Goal: Transaction & Acquisition: Book appointment/travel/reservation

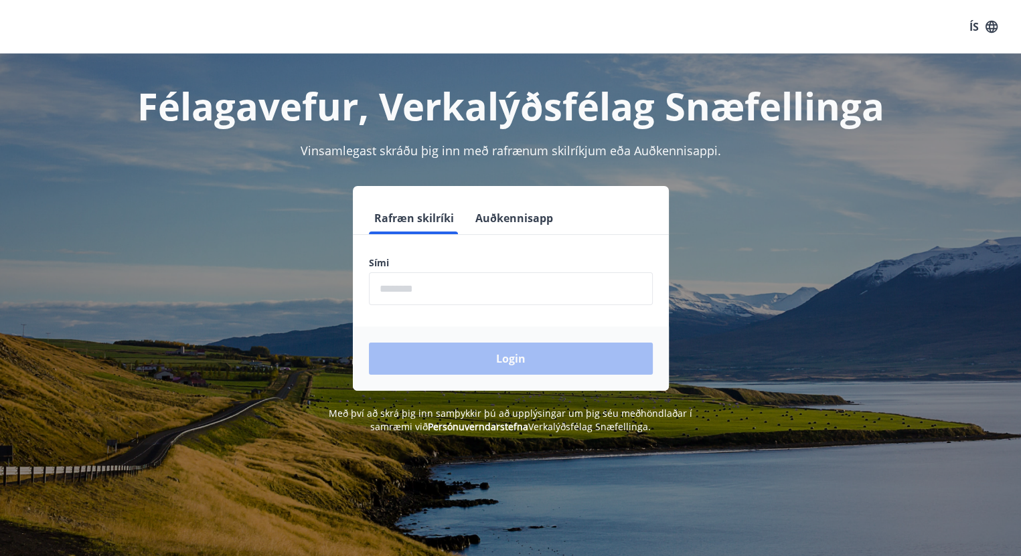
click at [468, 290] on input "phone" at bounding box center [511, 288] width 284 height 33
type input "********"
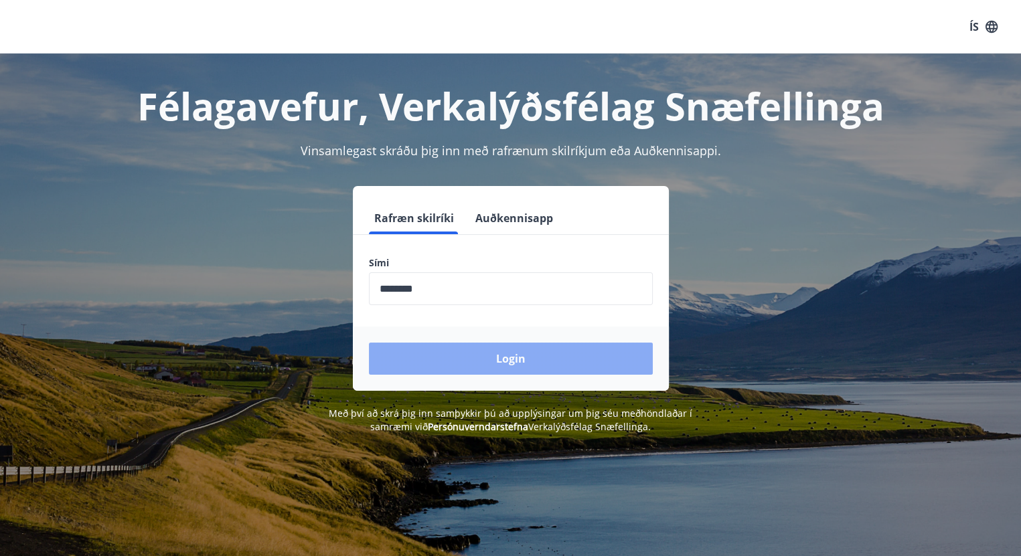
click at [525, 356] on button "Login" at bounding box center [511, 359] width 284 height 32
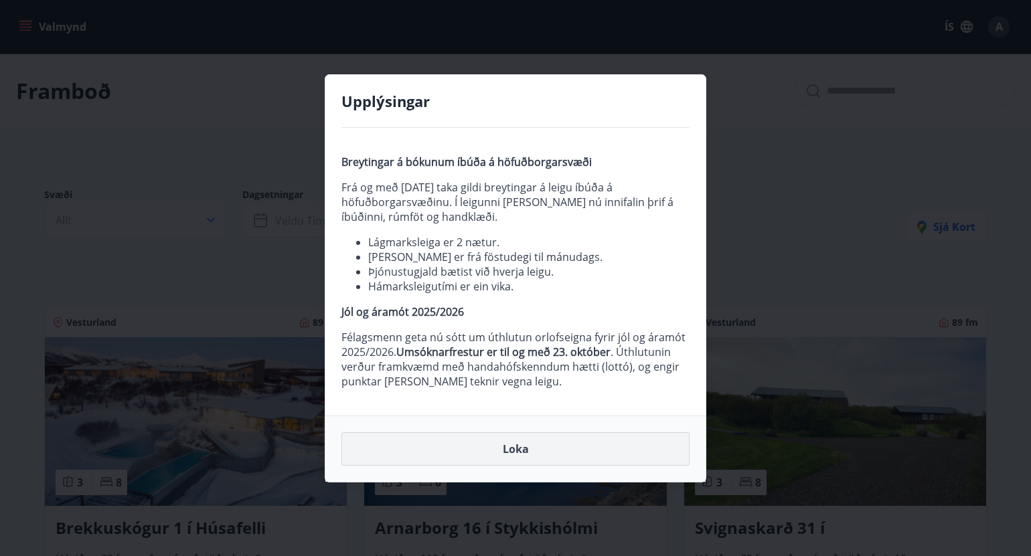
click at [516, 446] on button "Loka" at bounding box center [515, 448] width 348 height 33
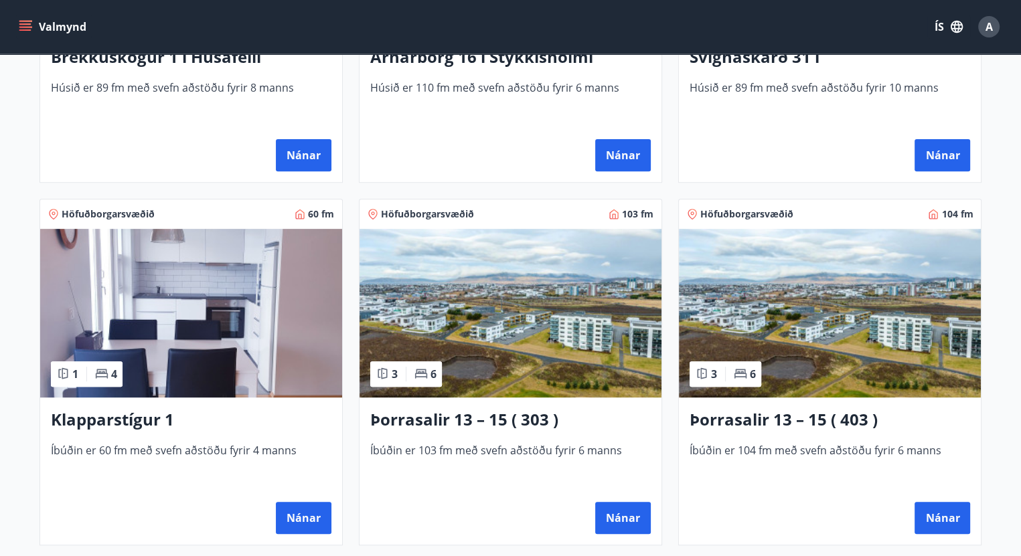
scroll to position [535, 0]
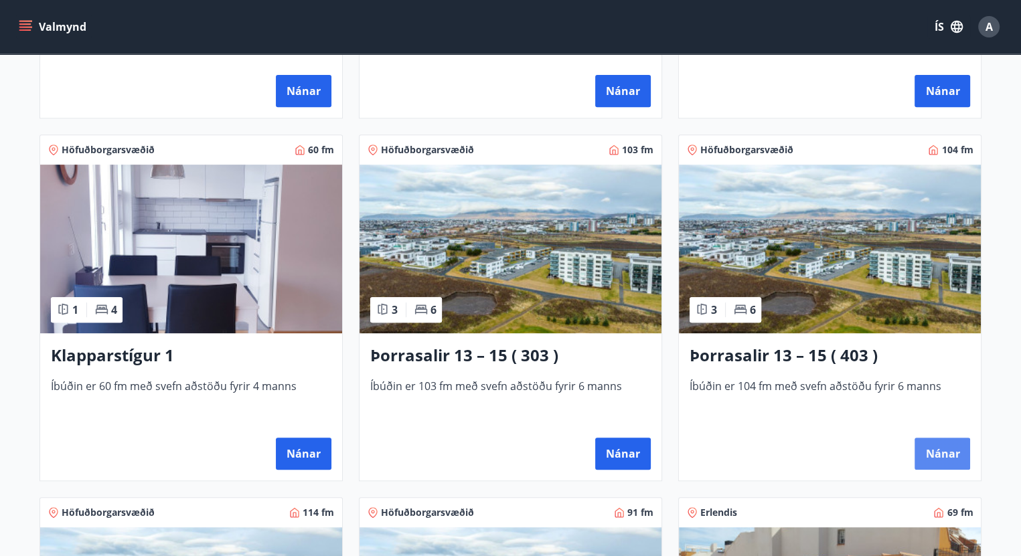
click at [947, 450] on button "Nánar" at bounding box center [942, 454] width 56 height 32
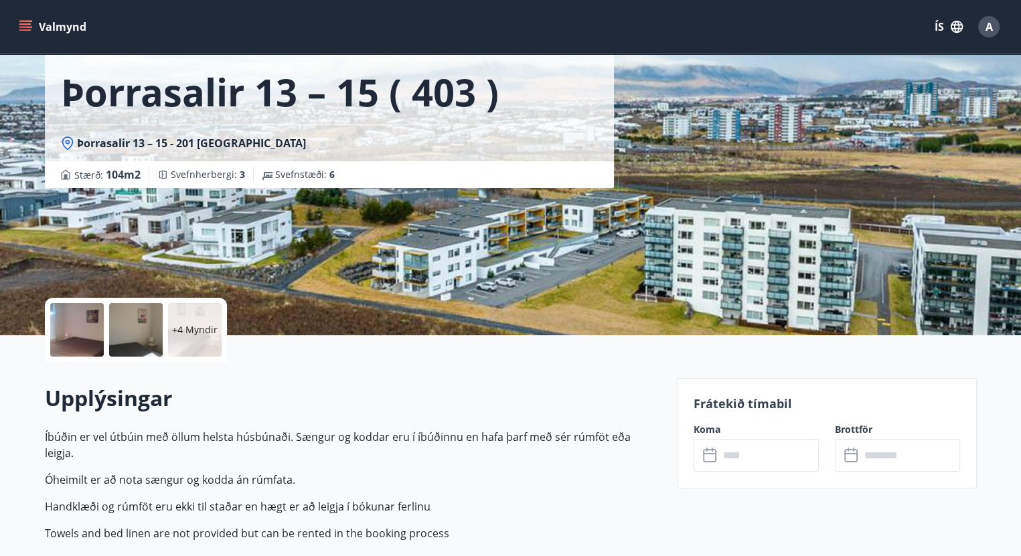
scroll to position [134, 0]
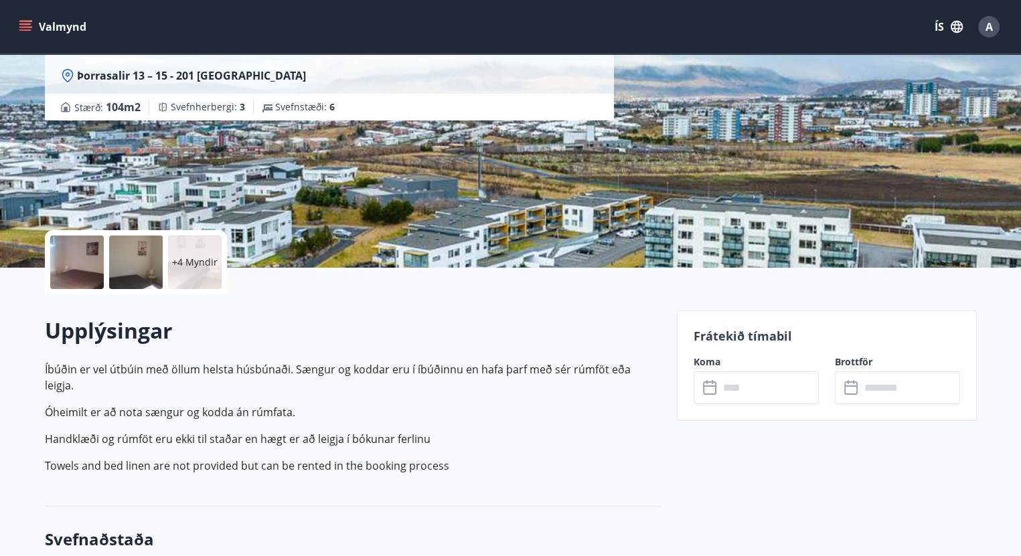
click at [747, 396] on input "text" at bounding box center [769, 387] width 100 height 33
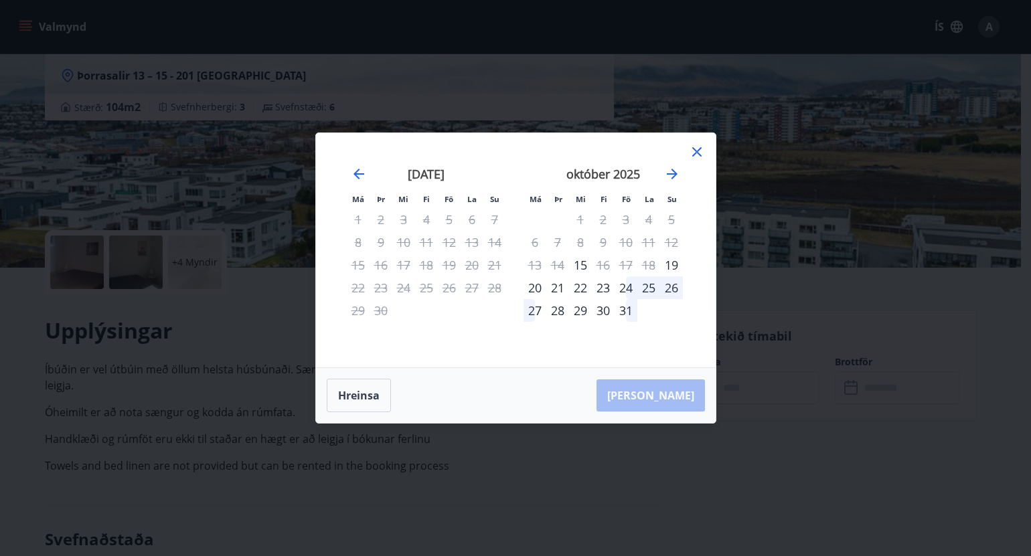
click at [699, 148] on icon at bounding box center [697, 152] width 16 height 16
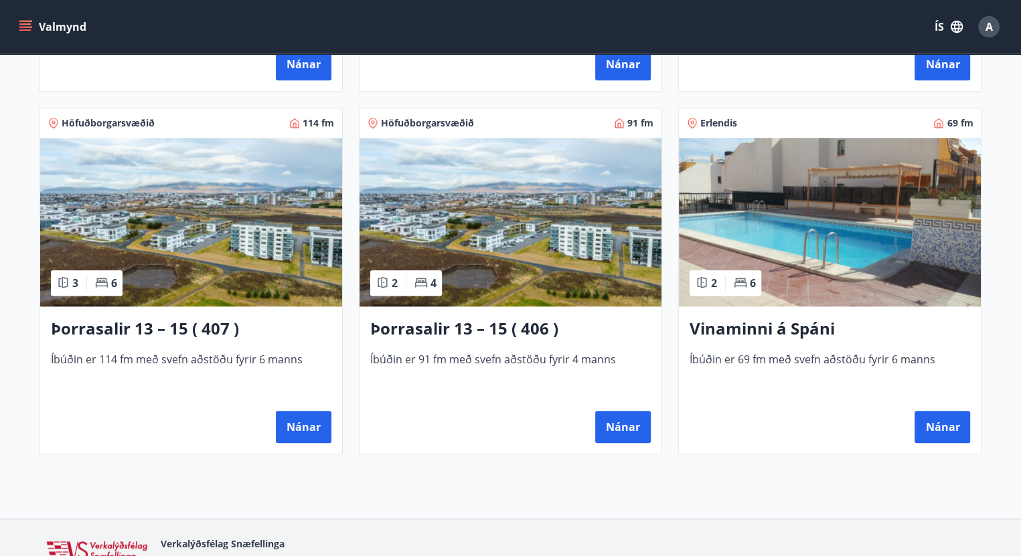
scroll to position [937, 0]
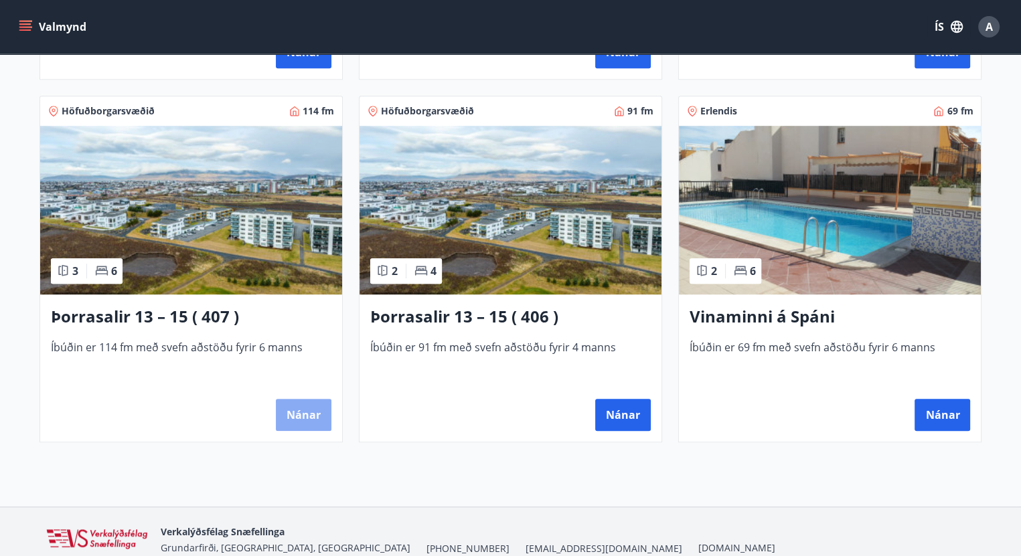
click at [311, 413] on button "Nánar" at bounding box center [304, 415] width 56 height 32
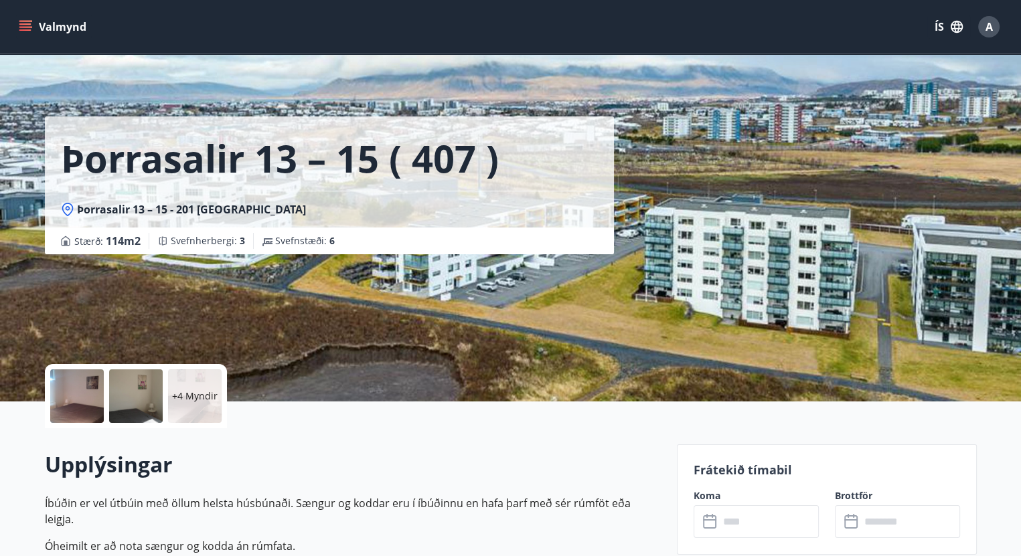
click at [736, 518] on input "text" at bounding box center [769, 521] width 100 height 33
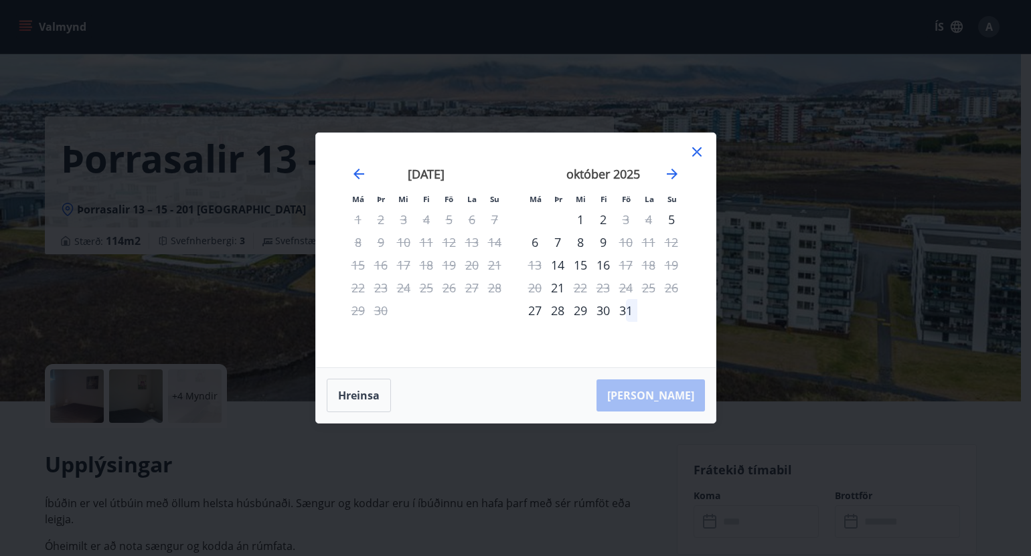
click at [627, 309] on div "31" at bounding box center [625, 310] width 23 height 23
click at [700, 151] on icon at bounding box center [697, 152] width 16 height 16
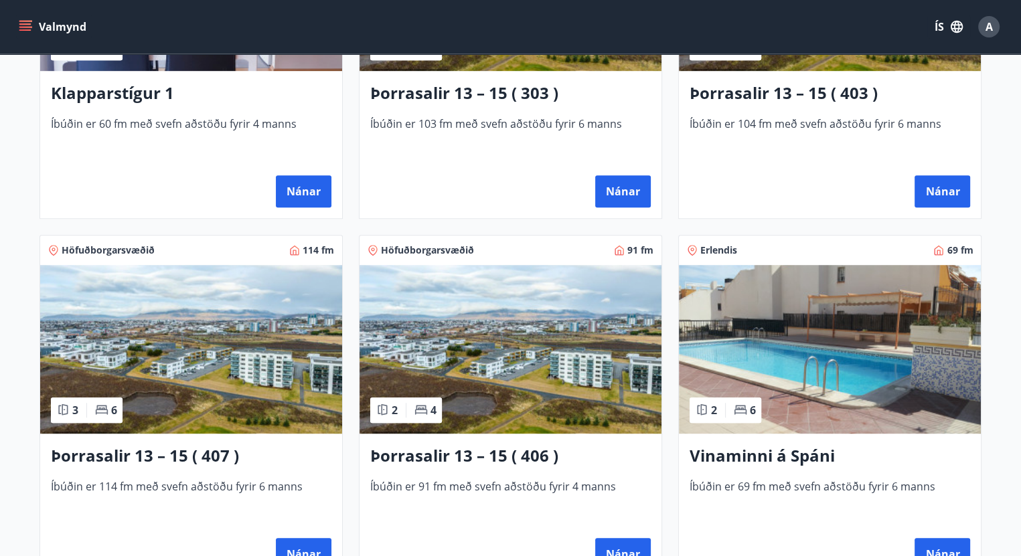
scroll to position [669, 0]
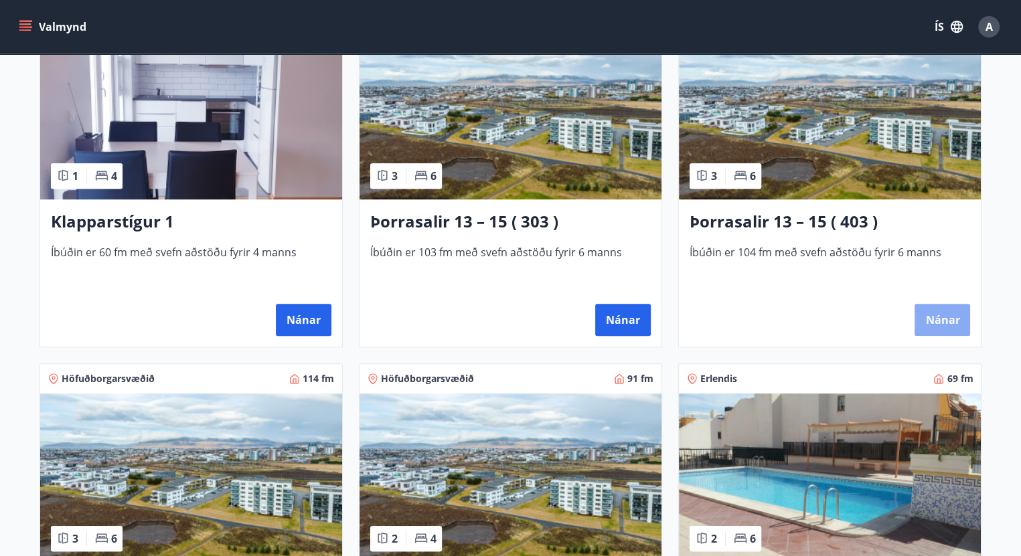
click at [945, 312] on button "Nánar" at bounding box center [942, 320] width 56 height 32
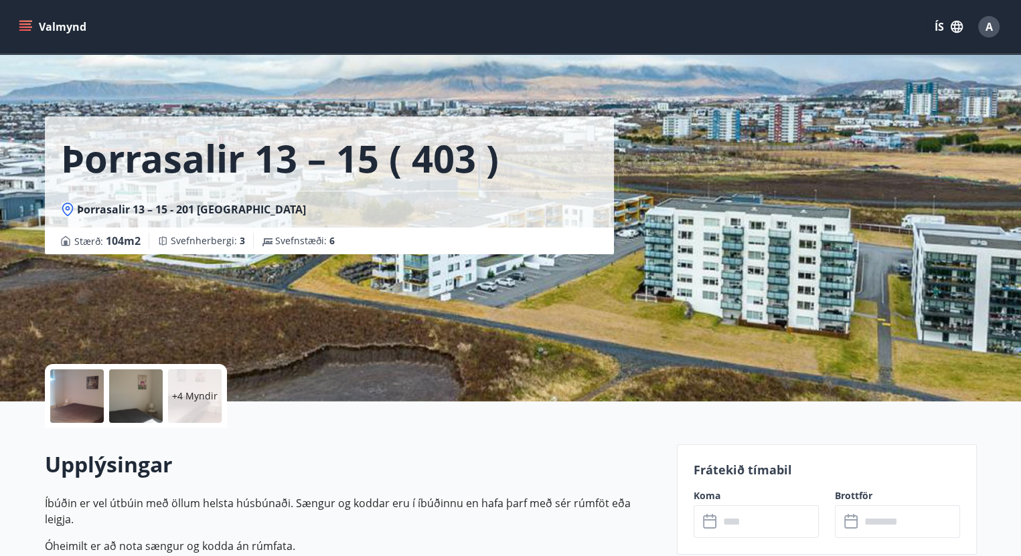
click at [745, 515] on input "text" at bounding box center [769, 521] width 100 height 33
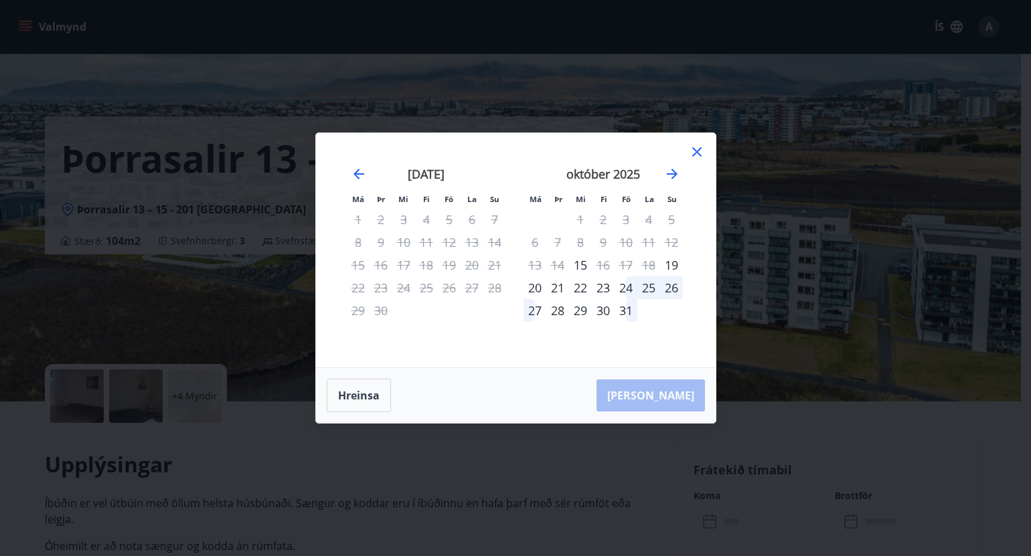
click at [622, 282] on div "24" at bounding box center [625, 287] width 23 height 23
click at [529, 309] on div "27" at bounding box center [534, 310] width 23 height 23
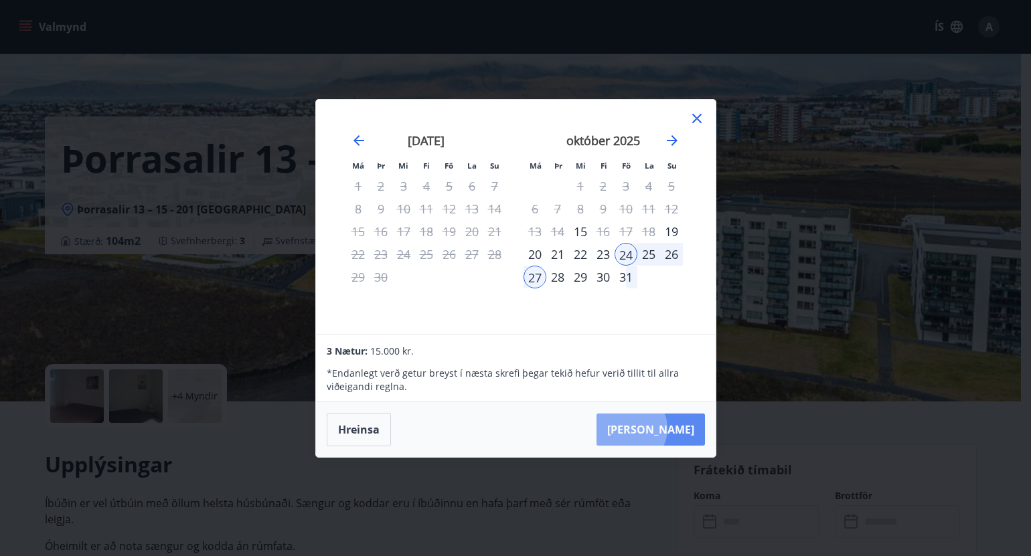
click at [670, 429] on button "[PERSON_NAME]" at bounding box center [650, 430] width 108 height 32
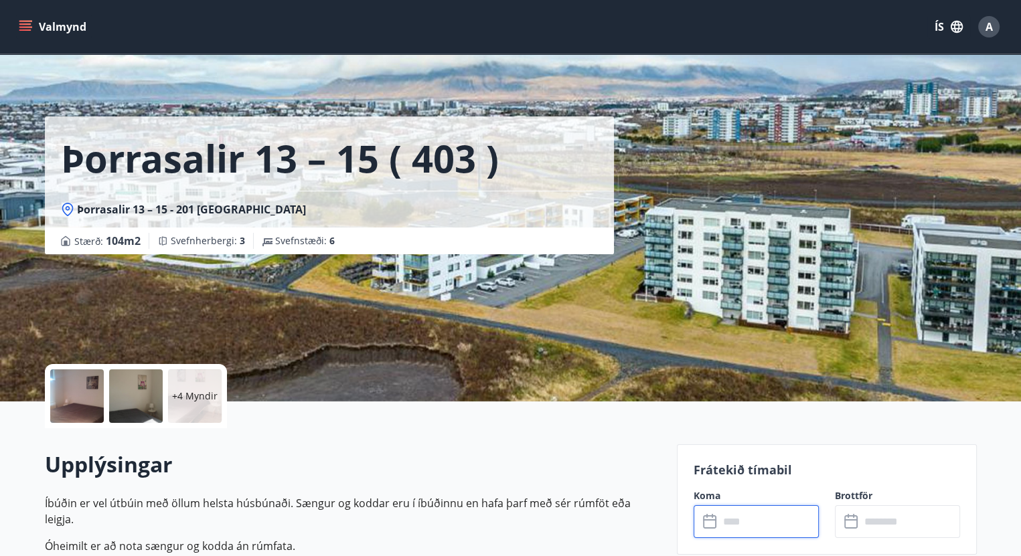
type input "******"
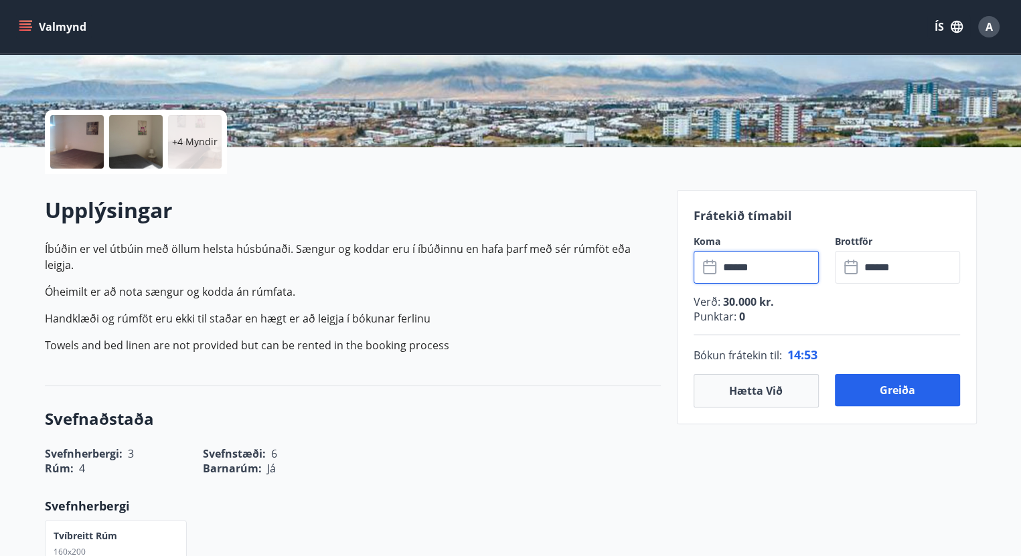
scroll to position [268, 0]
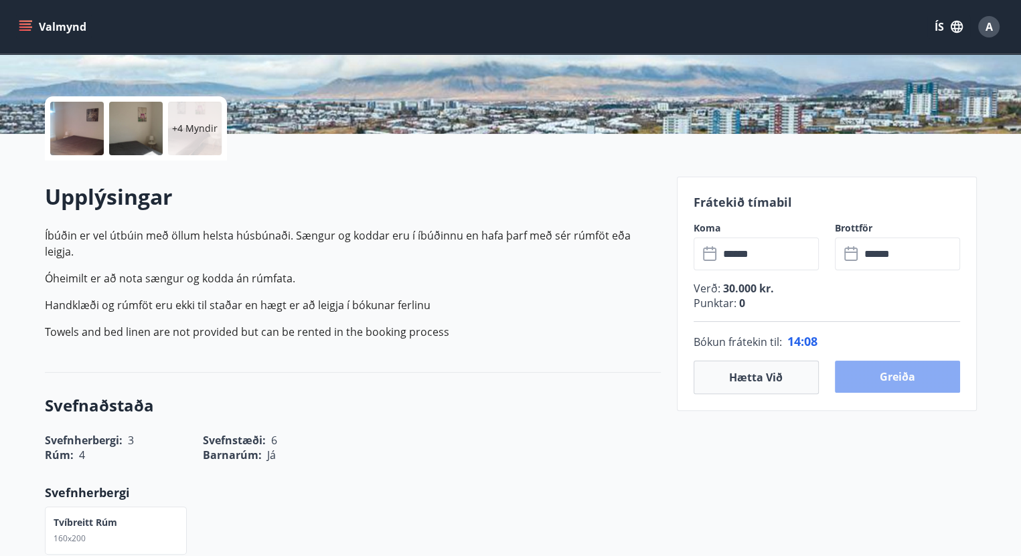
click at [899, 372] on button "Greiða" at bounding box center [897, 377] width 125 height 32
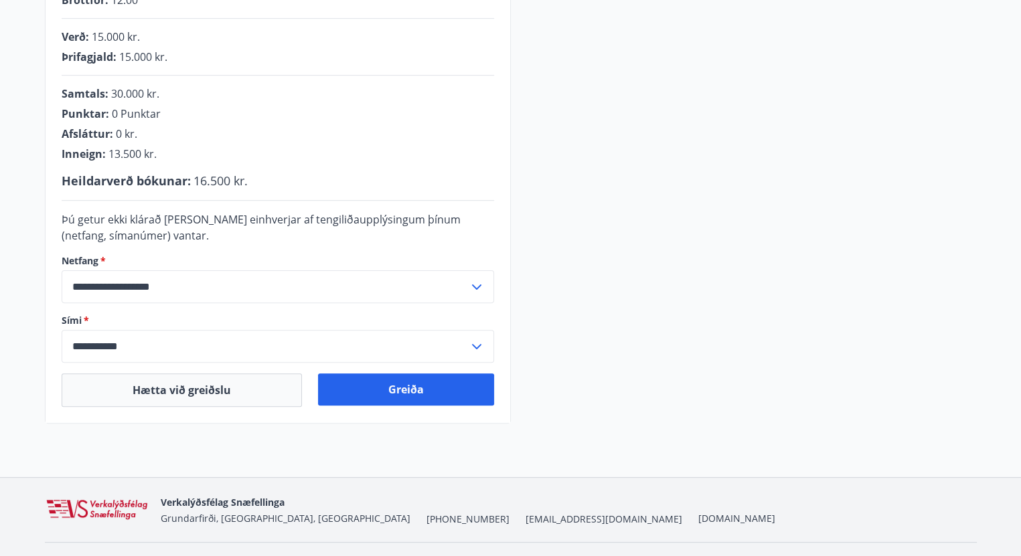
scroll to position [367, 0]
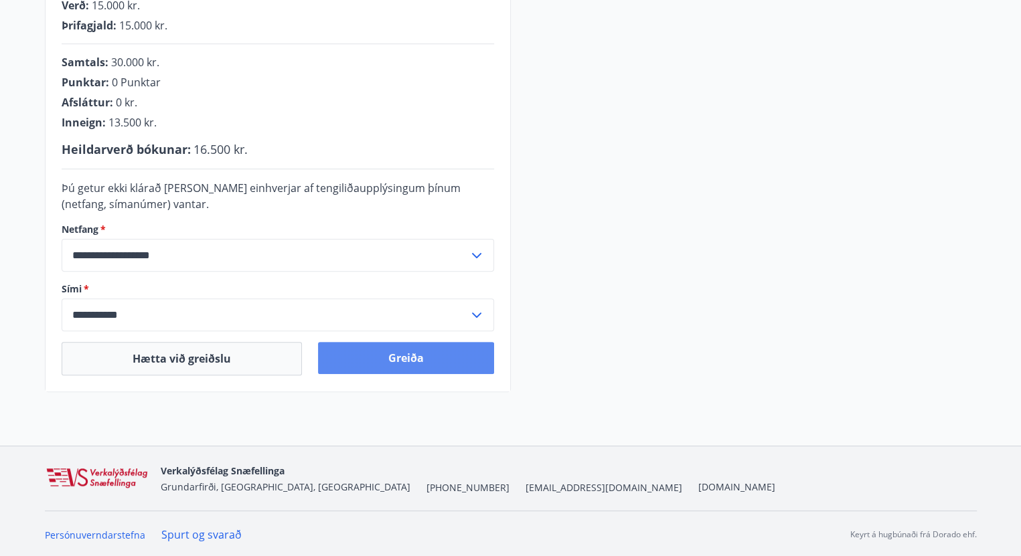
click at [404, 351] on button "Greiða" at bounding box center [406, 358] width 176 height 32
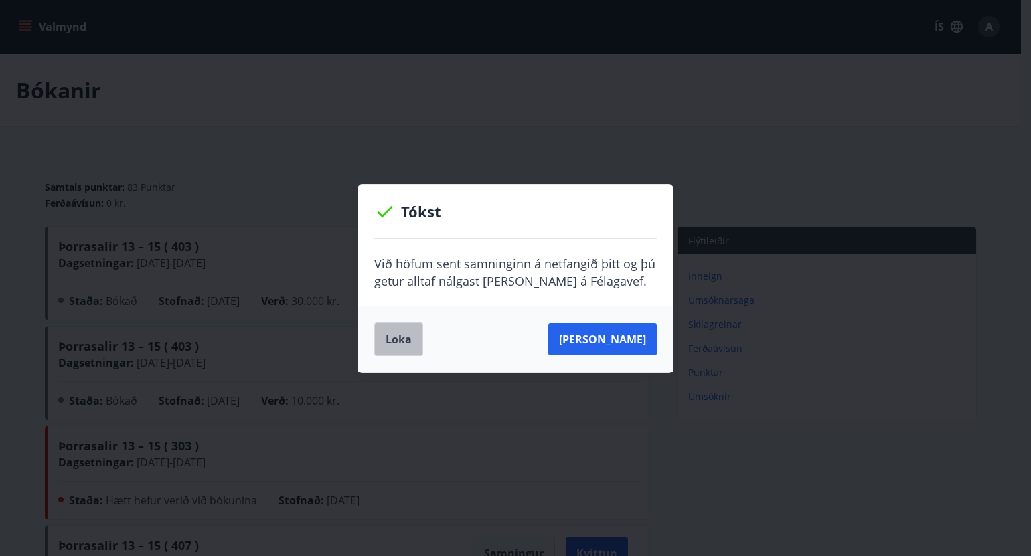
click at [402, 337] on button "Loka" at bounding box center [398, 339] width 49 height 33
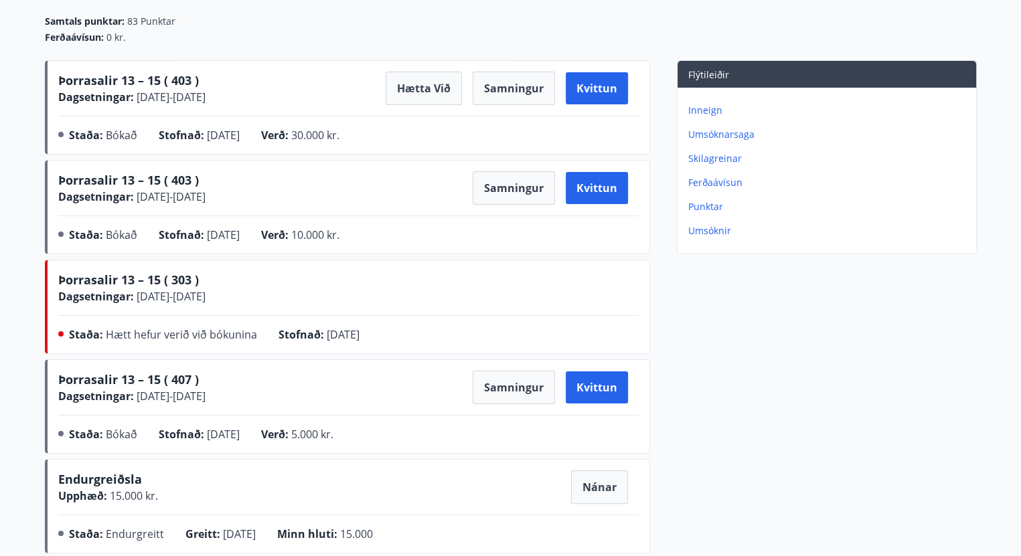
scroll to position [161, 0]
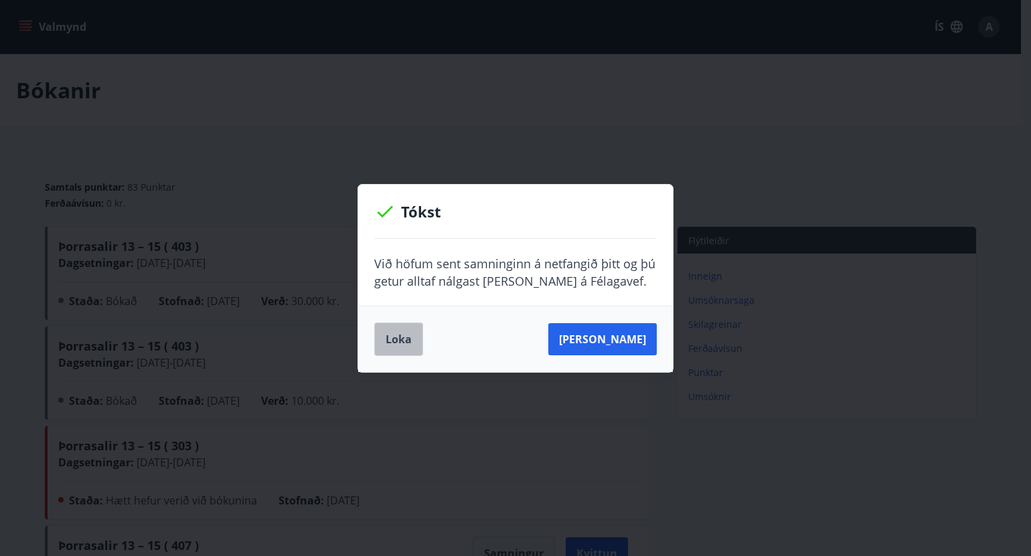
click at [400, 335] on button "Loka" at bounding box center [398, 339] width 49 height 33
